Goal: Transaction & Acquisition: Obtain resource

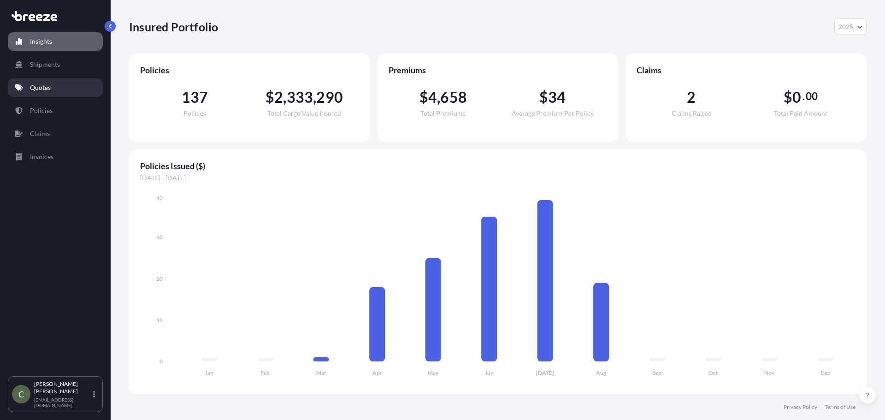
select select "2025"
click at [37, 84] on p "Quotes" at bounding box center [40, 87] width 21 height 9
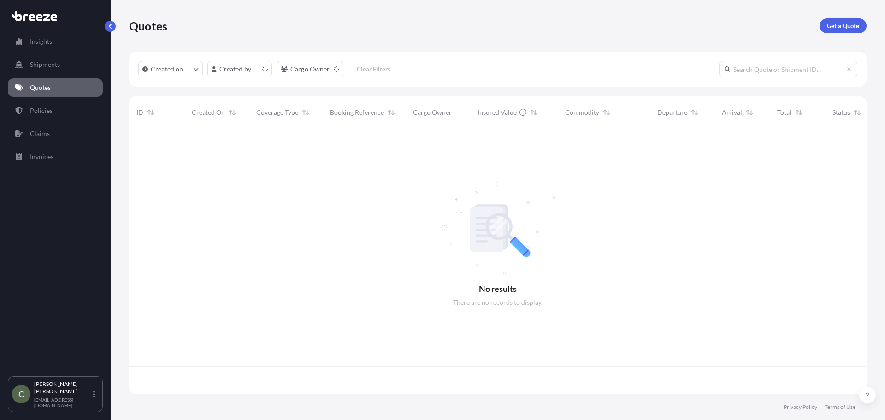
scroll to position [263, 730]
click at [838, 26] on p "Get a Quote" at bounding box center [843, 25] width 32 height 9
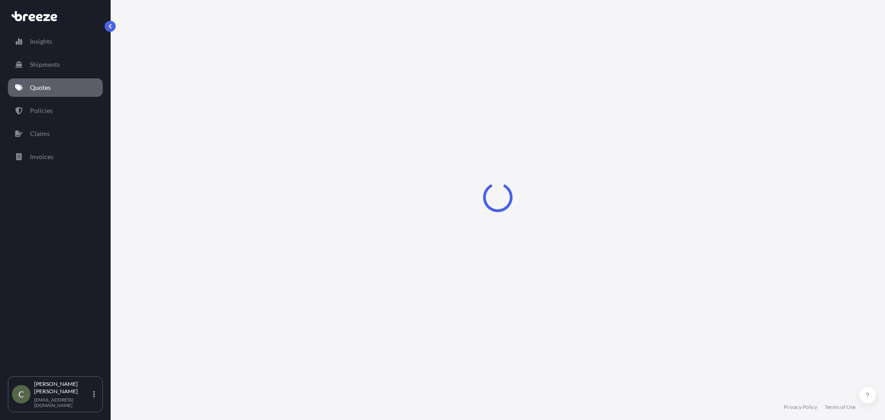
select select "Sea"
select select "1"
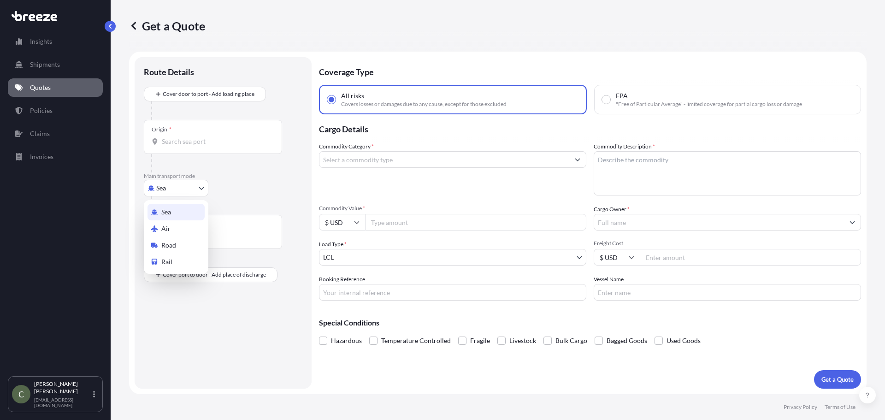
click at [204, 187] on body "Insights Shipments Quotes Policies Claims Invoices C [PERSON_NAME] [EMAIL_ADDRE…" at bounding box center [442, 210] width 885 height 420
click at [165, 245] on span "Road" at bounding box center [168, 245] width 15 height 9
select select "Road"
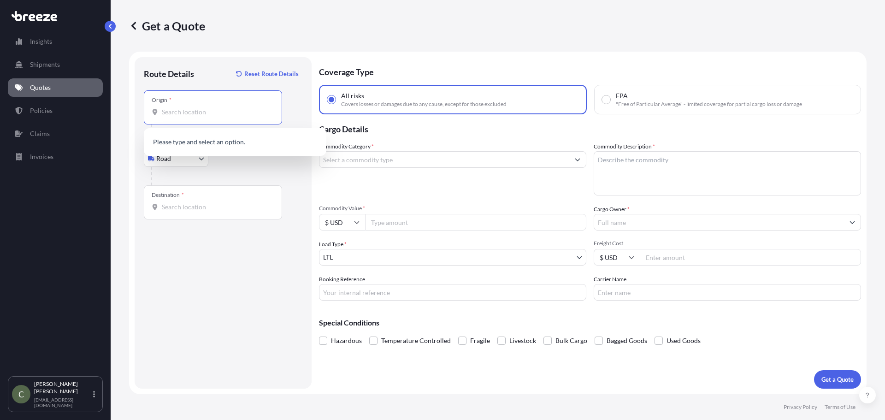
click at [170, 111] on input "Origin *" at bounding box center [216, 111] width 109 height 9
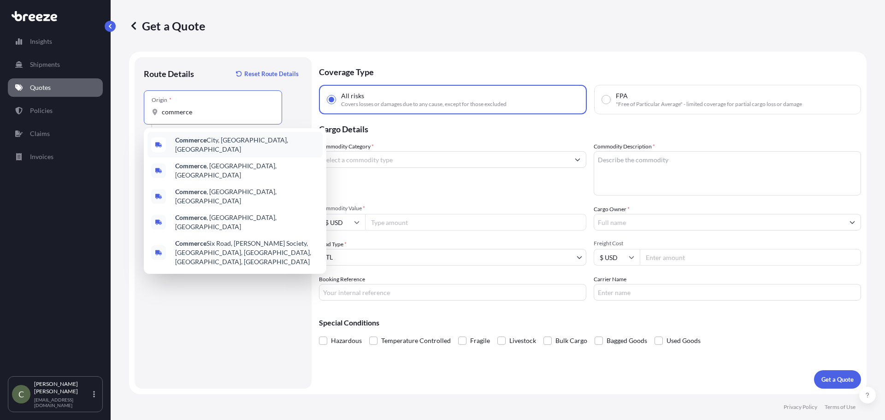
click at [218, 145] on span "[GEOGRAPHIC_DATA], [GEOGRAPHIC_DATA], [GEOGRAPHIC_DATA]" at bounding box center [247, 144] width 144 height 18
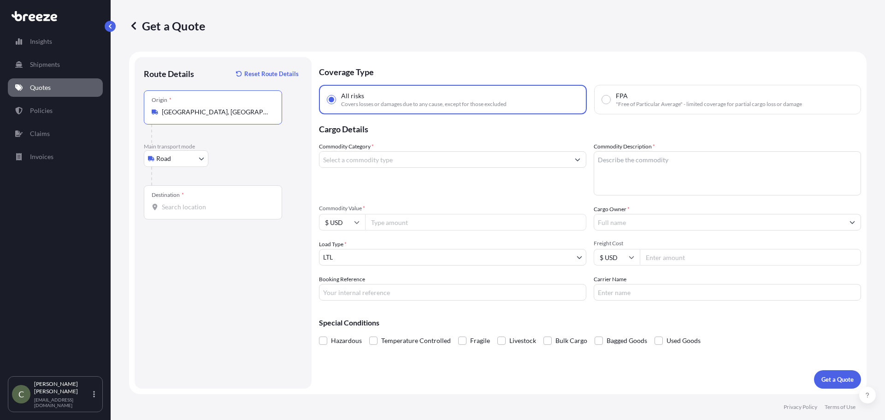
type input "[GEOGRAPHIC_DATA], [GEOGRAPHIC_DATA], [GEOGRAPHIC_DATA]"
click at [189, 206] on input "Destination *" at bounding box center [216, 206] width 109 height 9
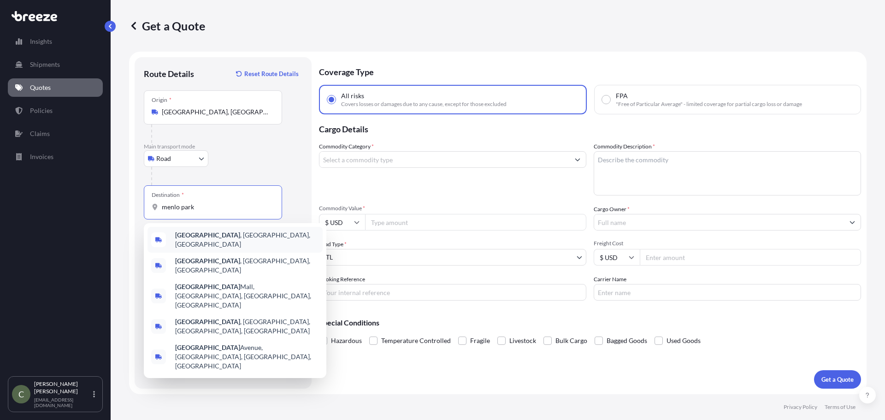
click at [195, 234] on b "[GEOGRAPHIC_DATA]" at bounding box center [207, 235] width 65 height 8
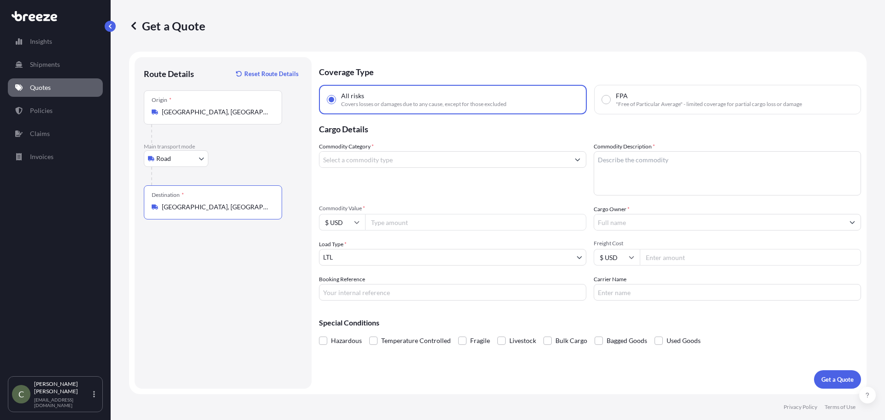
type input "[GEOGRAPHIC_DATA], [GEOGRAPHIC_DATA], [GEOGRAPHIC_DATA]"
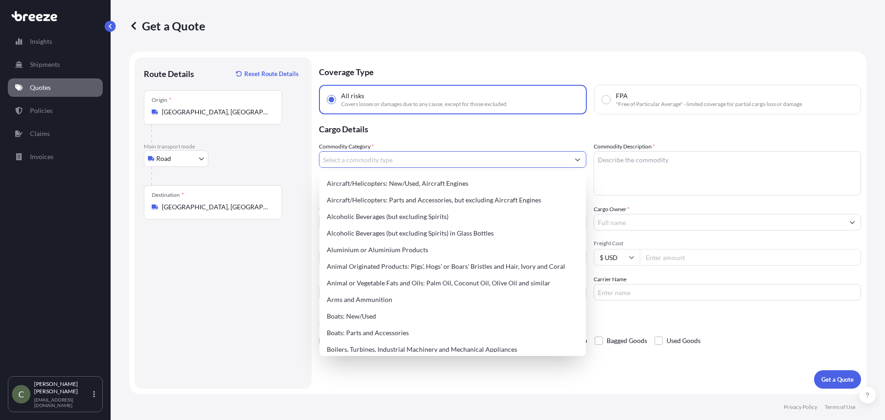
click at [374, 159] on input "Commodity Category *" at bounding box center [444, 159] width 250 height 17
click at [369, 249] on div "Aluminium or Aluminium Products" at bounding box center [452, 249] width 259 height 17
type input "Aluminium or Aluminium Products"
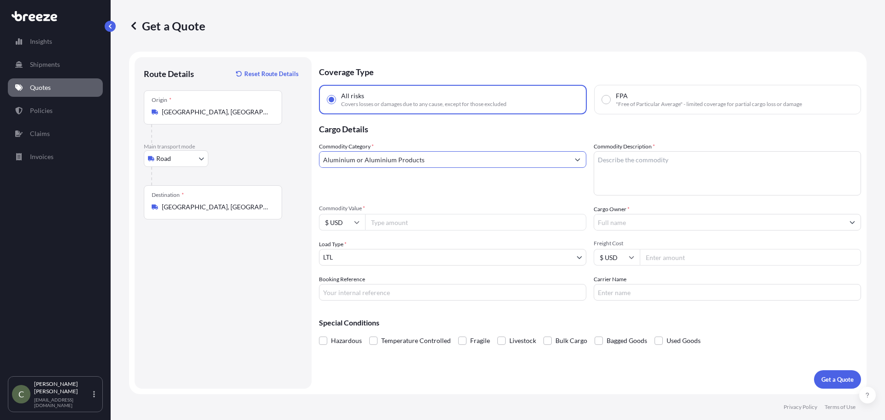
click at [630, 174] on textarea "Commodity Description *" at bounding box center [727, 173] width 267 height 44
type textarea "Aluminum Panels"
click at [424, 222] on input "Commodity Value *" at bounding box center [475, 222] width 221 height 17
type input "2900"
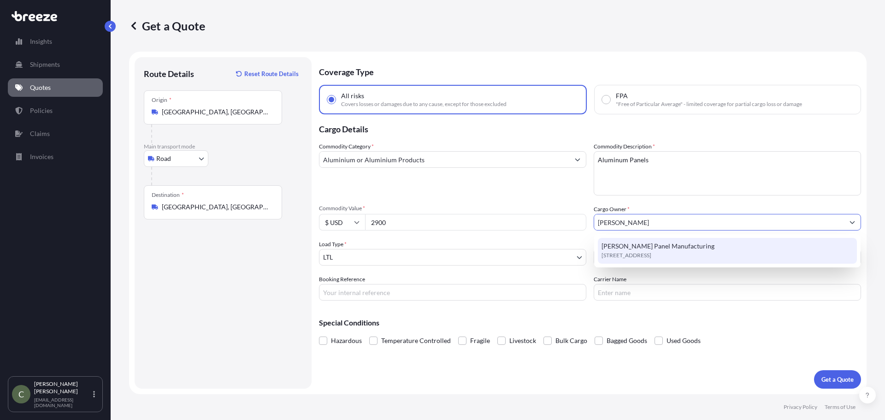
click at [651, 258] on span "[STREET_ADDRESS]" at bounding box center [626, 255] width 50 height 9
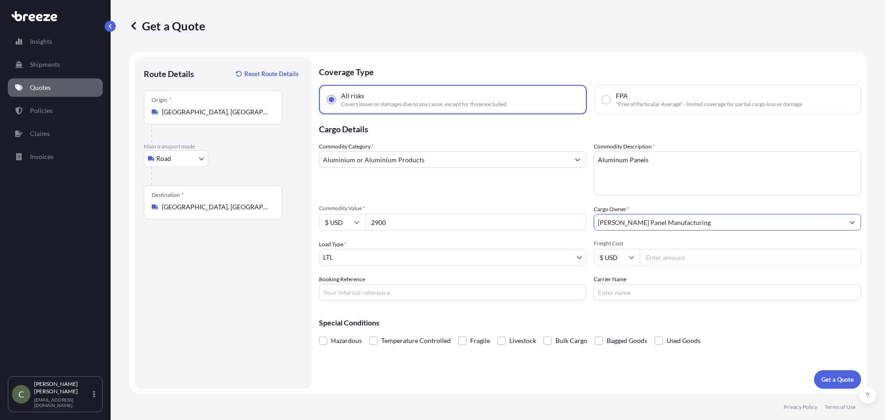
type input "[PERSON_NAME] Panel Manufacturing"
click at [669, 257] on input "Freight Cost" at bounding box center [750, 257] width 221 height 17
type input "269.26"
click at [814, 370] on button "Get a Quote" at bounding box center [837, 379] width 47 height 18
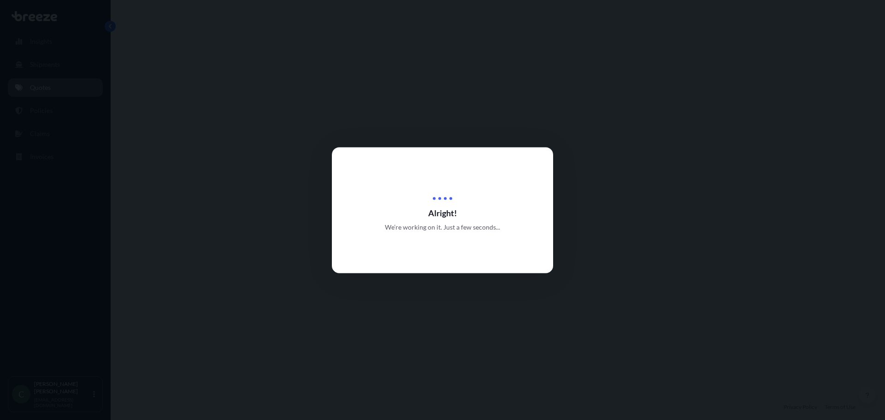
select select "Road"
select select "1"
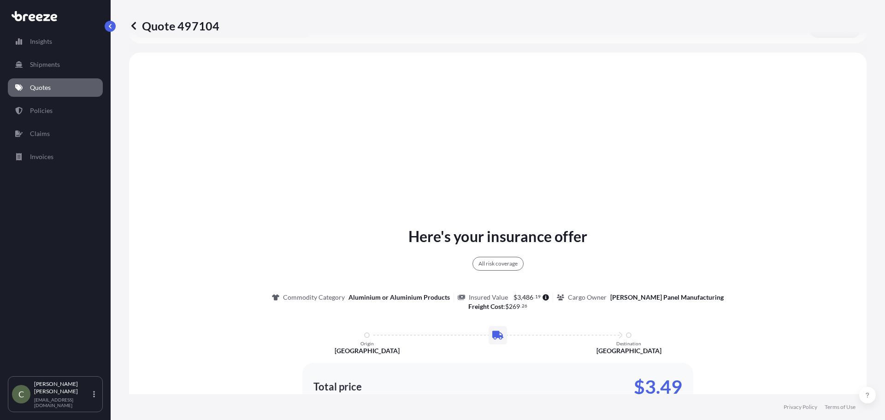
scroll to position [335, 0]
